Goal: Find specific page/section: Find specific page/section

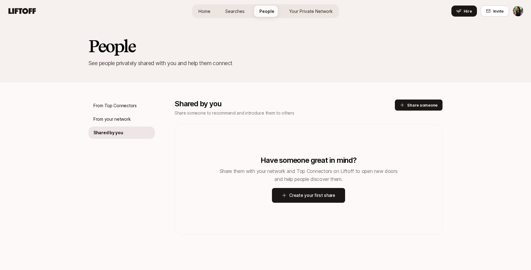
click at [27, 9] on icon at bounding box center [22, 11] width 27 height 6
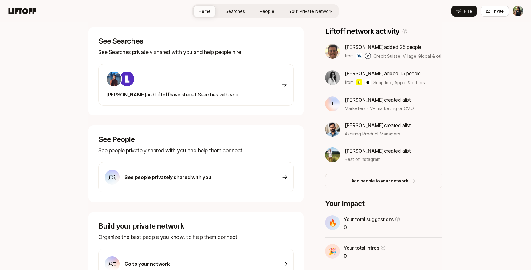
scroll to position [91, 0]
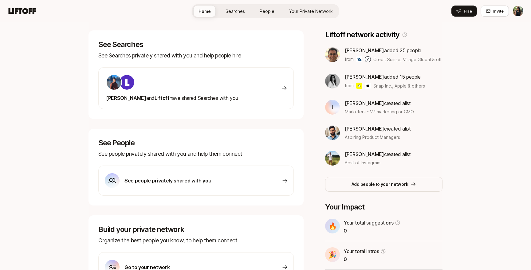
click at [206, 85] on div at bounding box center [172, 82] width 132 height 16
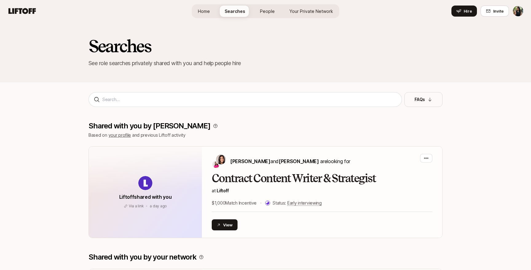
click at [131, 133] on p "Based on your profile and previous Liftoff activity" at bounding box center [266, 135] width 354 height 7
click at [125, 133] on link "your profile" at bounding box center [120, 135] width 23 height 5
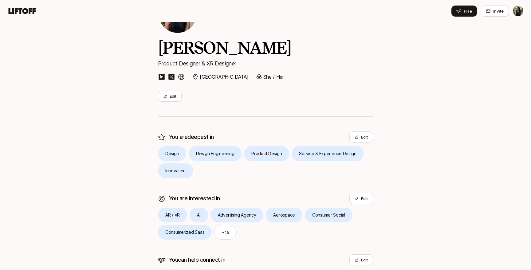
scroll to position [48, 0]
